Goal: Task Accomplishment & Management: Manage account settings

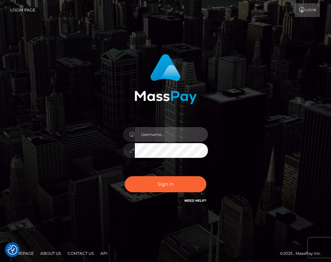
type input "raewhit"
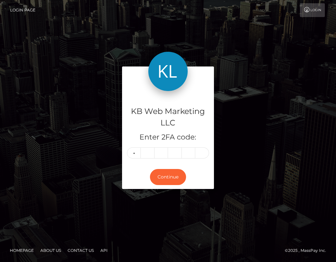
type input "5"
type input "4"
type input "6"
type input "2"
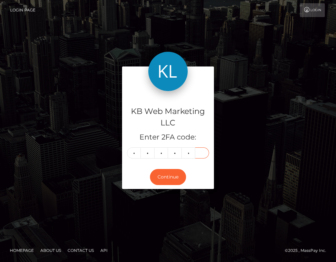
type input "4"
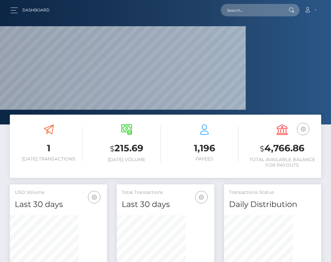
scroll to position [127, 69]
